Goal: Information Seeking & Learning: Learn about a topic

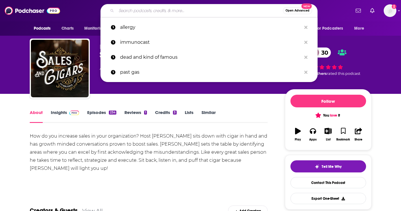
click at [181, 10] on input "Search podcasts, credits, & more..." at bounding box center [199, 10] width 166 height 9
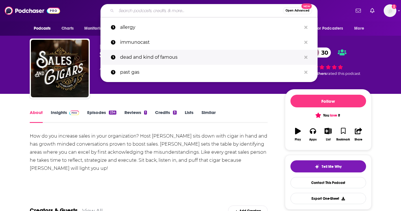
click at [138, 59] on p "dead and kind of famous" at bounding box center [210, 57] width 181 height 15
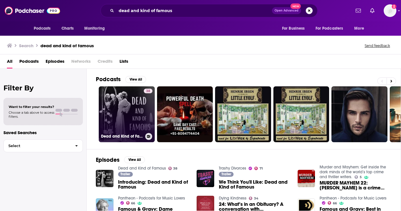
click at [118, 119] on link "38 Dead and Kind of Famous" at bounding box center [127, 115] width 56 height 56
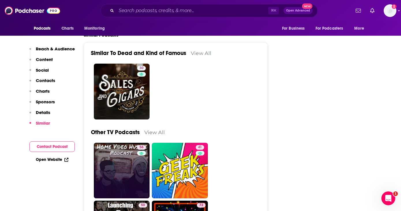
scroll to position [885, 0]
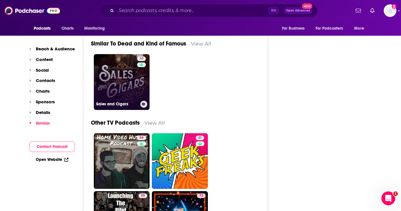
click at [137, 86] on div "30" at bounding box center [142, 79] width 10 height 44
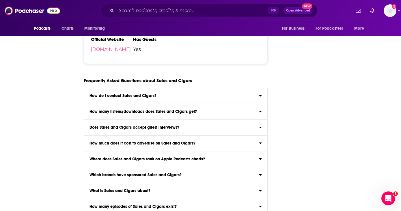
type input "[URL][DOMAIN_NAME]"
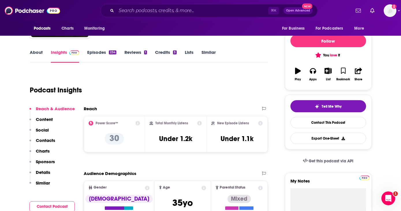
scroll to position [74, 0]
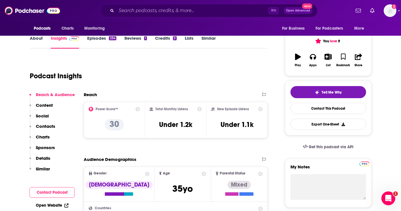
click at [97, 38] on link "Episodes 234" at bounding box center [101, 41] width 29 height 13
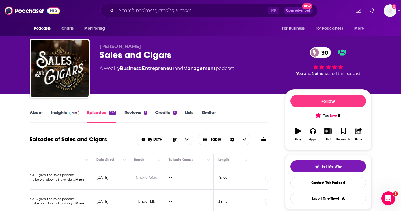
click at [38, 114] on link "About" at bounding box center [36, 116] width 13 height 13
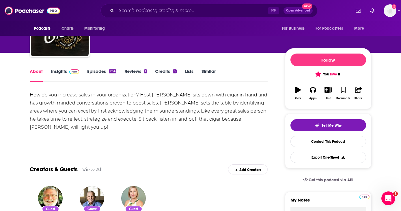
scroll to position [41, 0]
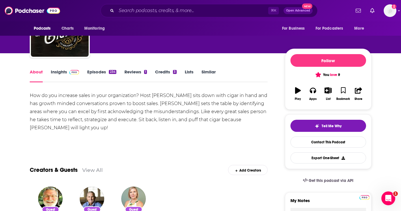
click at [63, 71] on link "Insights" at bounding box center [65, 75] width 29 height 13
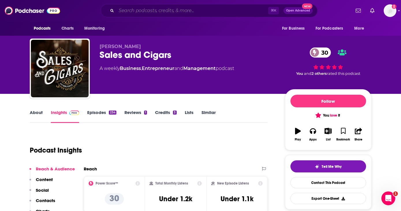
click at [144, 11] on input "Search podcasts, credits, & more..." at bounding box center [192, 10] width 152 height 9
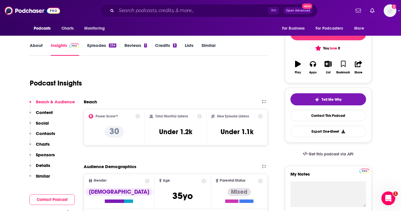
scroll to position [94, 0]
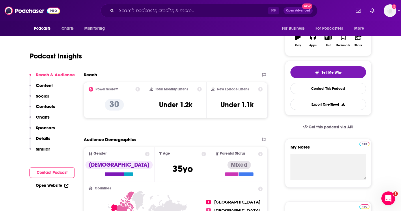
click at [42, 127] on p "Sponsors" at bounding box center [45, 127] width 19 height 5
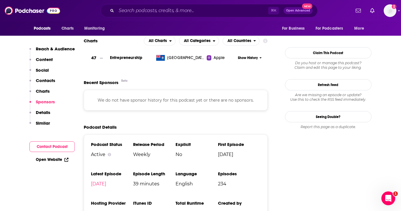
scroll to position [543, 0]
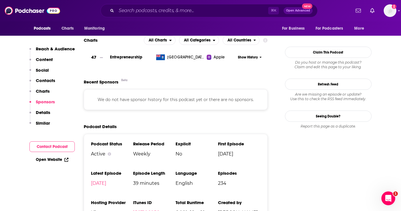
click at [42, 114] on p "Details" at bounding box center [43, 112] width 14 height 5
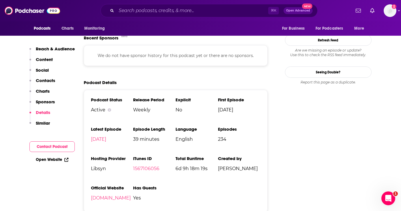
scroll to position [588, 0]
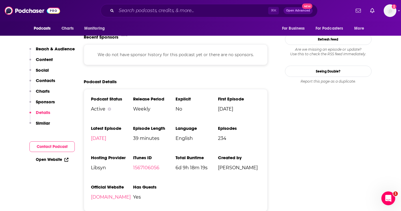
click at [42, 90] on p "Charts" at bounding box center [43, 91] width 14 height 5
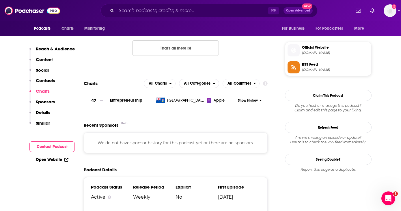
scroll to position [499, 0]
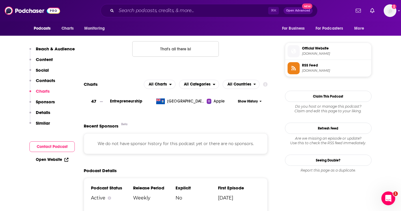
click at [43, 82] on p "Contacts" at bounding box center [45, 80] width 19 height 5
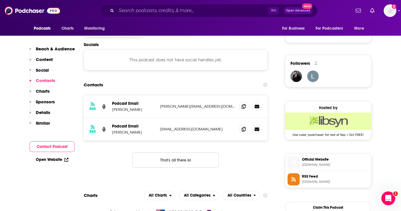
scroll to position [387, 0]
click at [42, 71] on p "Social" at bounding box center [42, 69] width 13 height 5
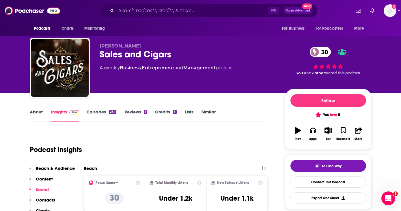
scroll to position [0, 0]
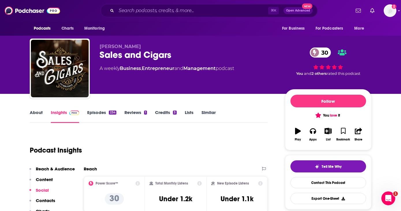
click at [165, 114] on link "Credits 3" at bounding box center [165, 116] width 21 height 13
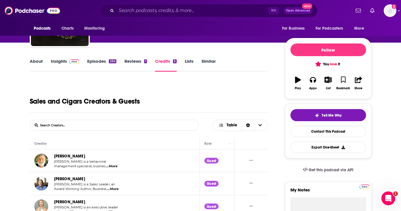
scroll to position [43, 0]
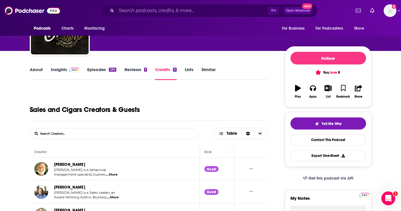
click at [66, 68] on link "Insights" at bounding box center [65, 73] width 29 height 13
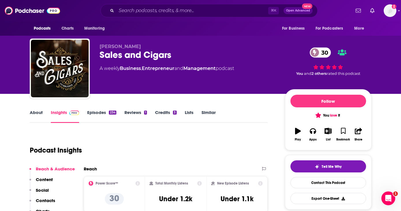
click at [92, 111] on link "Episodes 234" at bounding box center [101, 116] width 29 height 13
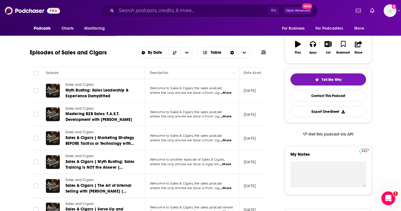
scroll to position [89, 0]
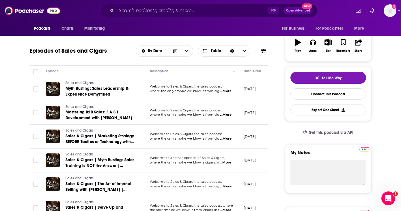
click at [223, 115] on span "...More" at bounding box center [226, 115] width 12 height 5
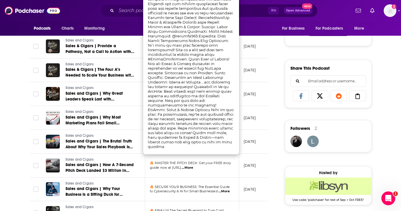
scroll to position [334, 0]
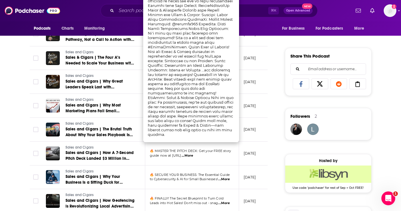
click at [127, 45] on td "Sales and Cigars Sales & Cigars | Provide a Pathway, Not a Call to Action with …" at bounding box center [93, 34] width 104 height 24
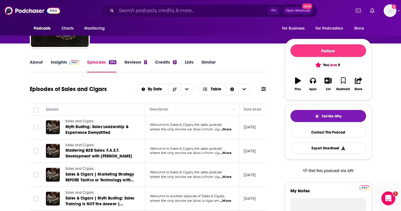
scroll to position [55, 0]
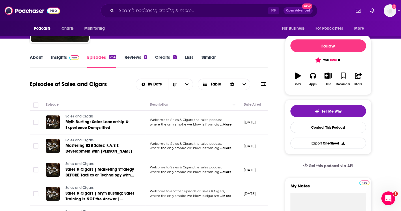
click at [225, 126] on span "...More" at bounding box center [226, 125] width 12 height 5
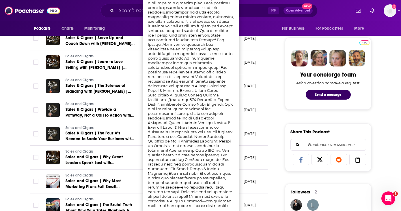
scroll to position [293, 0]
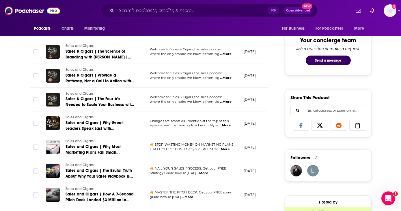
click at [113, 46] on link "Sales and Cigars" at bounding box center [99, 46] width 69 height 5
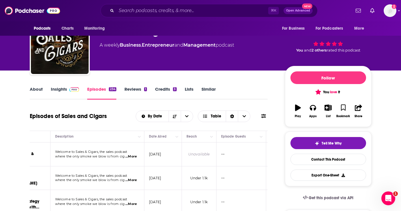
scroll to position [72, 0]
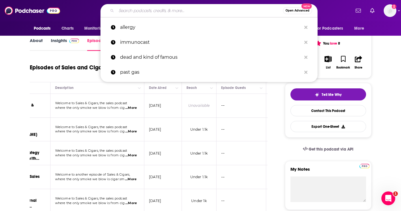
click at [146, 10] on input "Search podcasts, credits, & more..." at bounding box center [199, 10] width 166 height 9
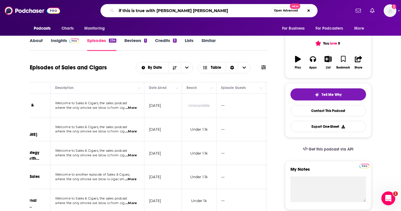
type input "if this is true with [PERSON_NAME]"
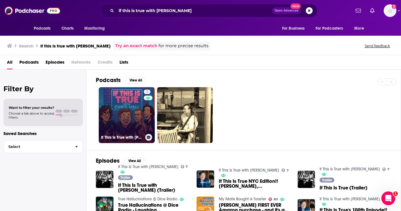
click at [133, 113] on link "7 If This Is True with [PERSON_NAME]" at bounding box center [127, 115] width 56 height 56
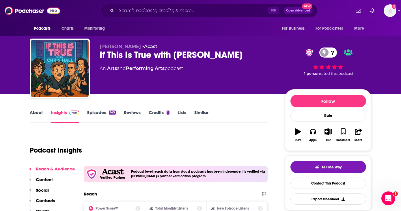
click at [103, 113] on link "Episodes 145" at bounding box center [101, 116] width 28 height 13
